Goal: Check status: Check status

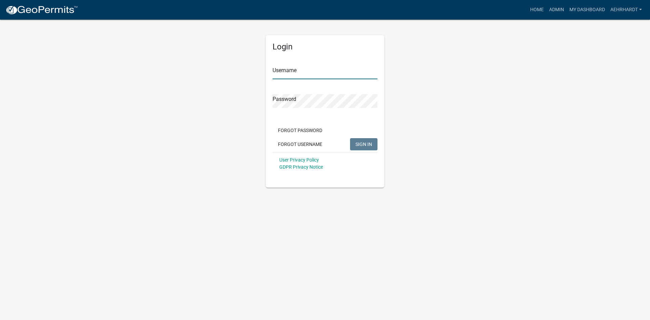
type input "aehrhardt"
click at [359, 143] on span "SIGN IN" at bounding box center [363, 143] width 17 height 5
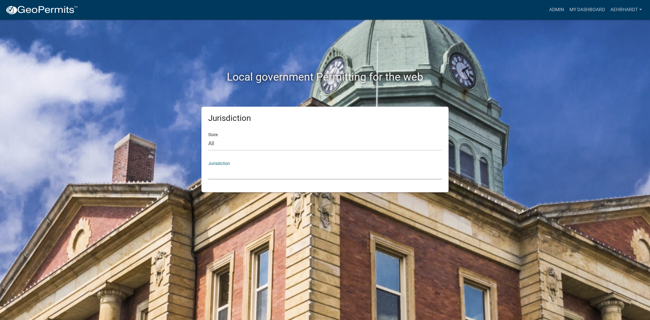
click at [234, 170] on select "[GEOGRAPHIC_DATA], [US_STATE] [GEOGRAPHIC_DATA], [US_STATE][PERSON_NAME][GEOGRA…" at bounding box center [324, 172] width 233 height 14
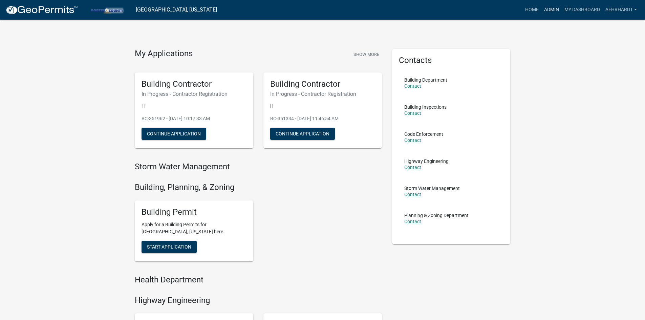
click at [551, 7] on link "Admin" at bounding box center [551, 9] width 20 height 13
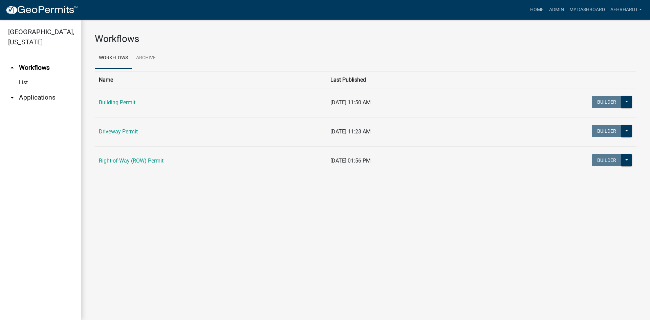
click at [42, 89] on link "arrow_drop_down Applications" at bounding box center [40, 97] width 81 height 16
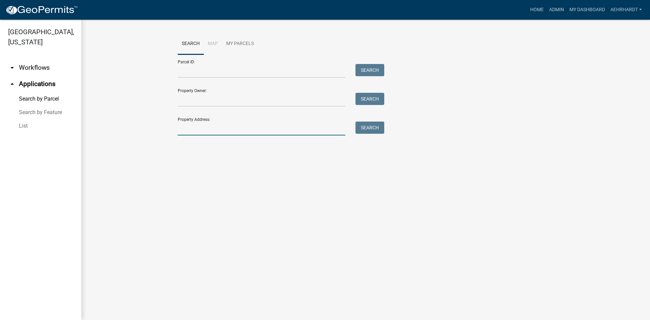
click at [214, 128] on input "Property Address:" at bounding box center [261, 128] width 167 height 14
type input "640 n 625 w"
click at [371, 126] on button "Search" at bounding box center [369, 127] width 29 height 12
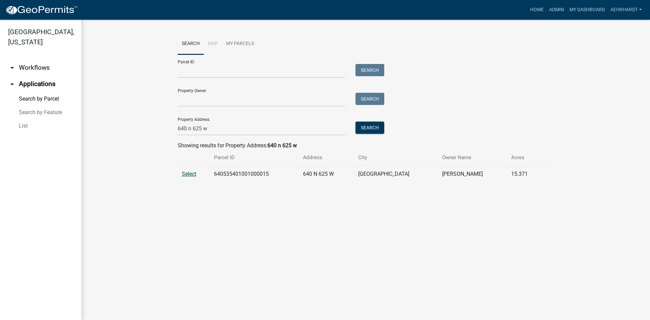
click at [182, 175] on span "Select" at bounding box center [189, 174] width 15 height 6
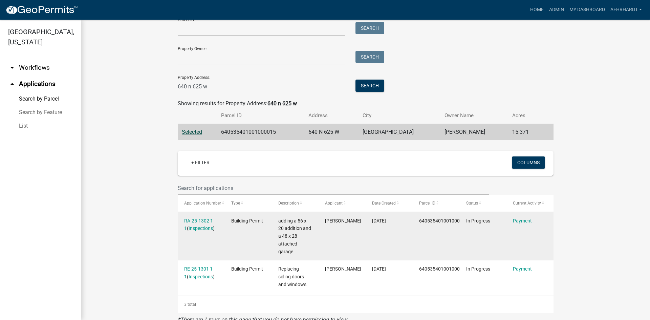
scroll to position [59, 0]
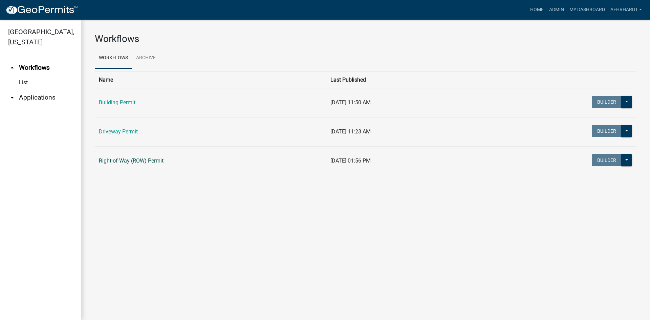
click at [152, 160] on link "Right-of-Way (ROW) Permit" at bounding box center [131, 160] width 65 height 6
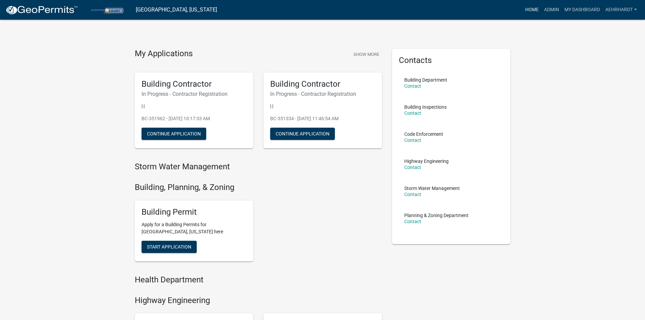
click at [525, 9] on link "Home" at bounding box center [531, 9] width 19 height 13
click at [529, 9] on link "Home" at bounding box center [531, 9] width 19 height 13
click at [552, 8] on link "Admin" at bounding box center [551, 9] width 20 height 13
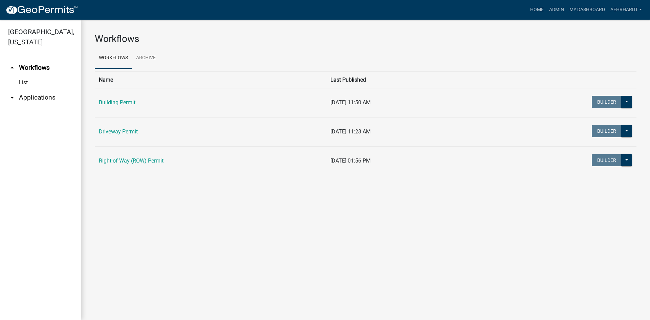
click at [32, 89] on link "arrow_drop_down Applications" at bounding box center [40, 97] width 81 height 16
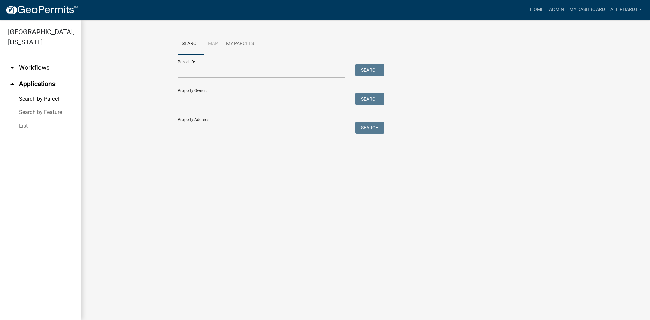
click at [201, 127] on input "Property Address:" at bounding box center [261, 128] width 167 height 14
type input "640 n 625 w"
click at [368, 121] on button "Search" at bounding box center [369, 127] width 29 height 12
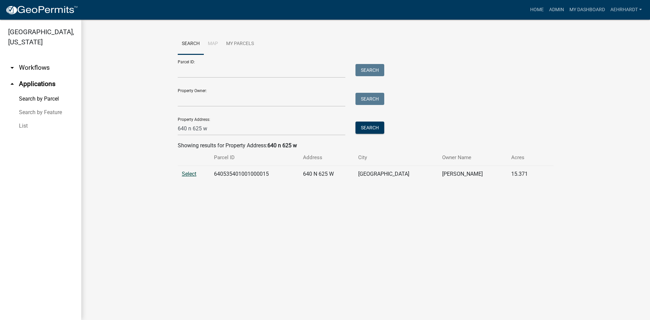
click at [185, 173] on span "Select" at bounding box center [189, 174] width 15 height 6
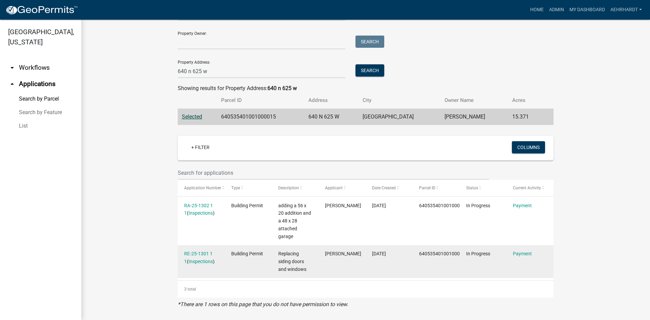
scroll to position [59, 0]
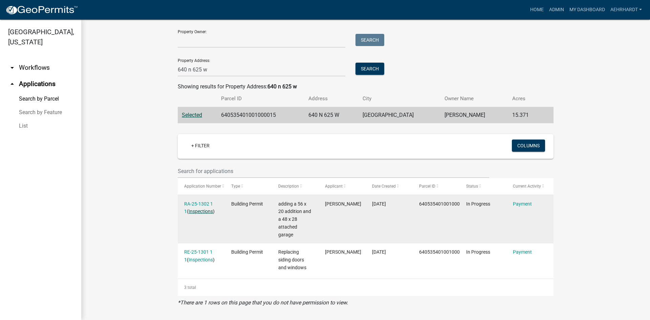
click at [193, 212] on link "Inspections" at bounding box center [200, 210] width 24 height 5
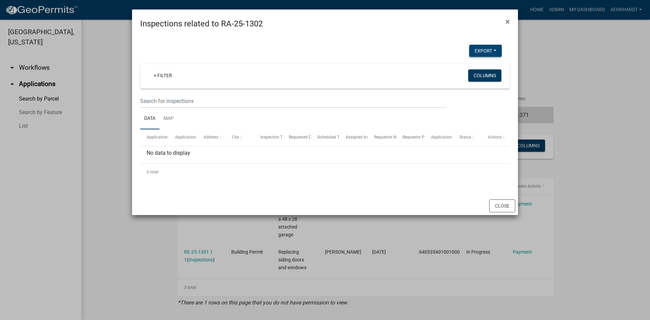
drag, startPoint x: 509, startPoint y: 19, endPoint x: 482, endPoint y: 42, distance: 35.5
click at [508, 19] on span "×" at bounding box center [507, 21] width 4 height 9
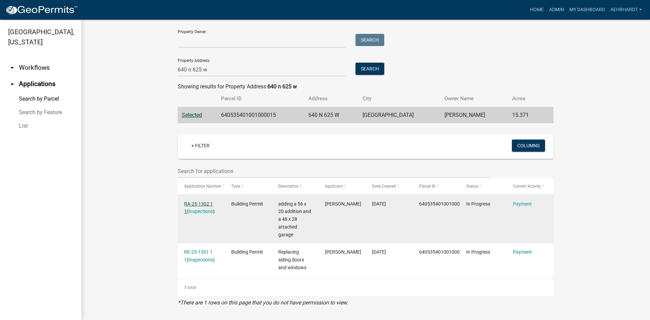
click at [193, 203] on link "RA-25-1302 1 1" at bounding box center [198, 207] width 29 height 13
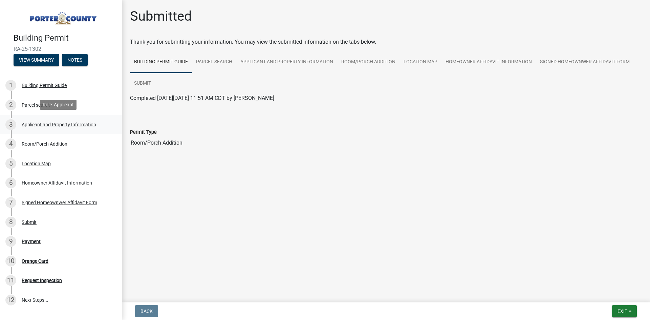
click at [38, 123] on div "Applicant and Property Information" at bounding box center [59, 124] width 74 height 5
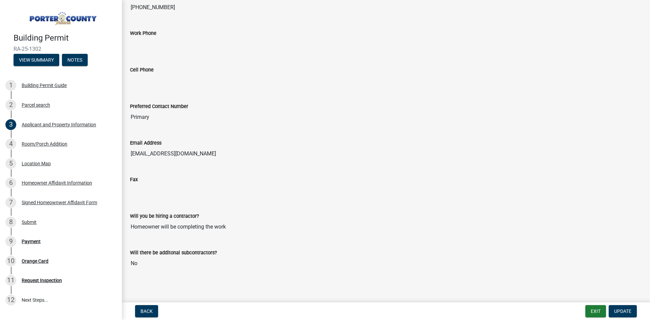
scroll to position [823, 0]
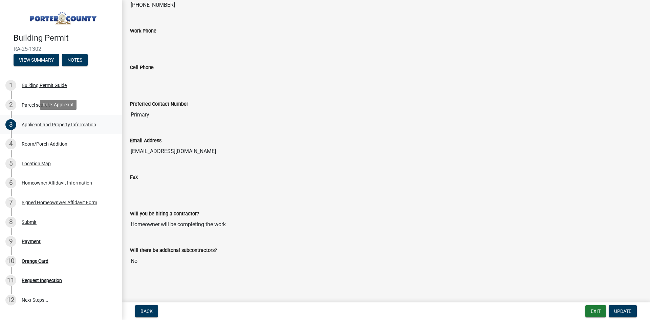
click at [36, 122] on div "Applicant and Property Information" at bounding box center [59, 124] width 74 height 5
drag, startPoint x: 132, startPoint y: 151, endPoint x: 203, endPoint y: 148, distance: 71.5
click at [203, 148] on input "[EMAIL_ADDRESS][DOMAIN_NAME]" at bounding box center [386, 151] width 512 height 14
drag, startPoint x: 214, startPoint y: 167, endPoint x: 207, endPoint y: 171, distance: 7.3
click at [214, 168] on div "Fax" at bounding box center [386, 178] width 512 height 31
